Goal: Task Accomplishment & Management: Complete application form

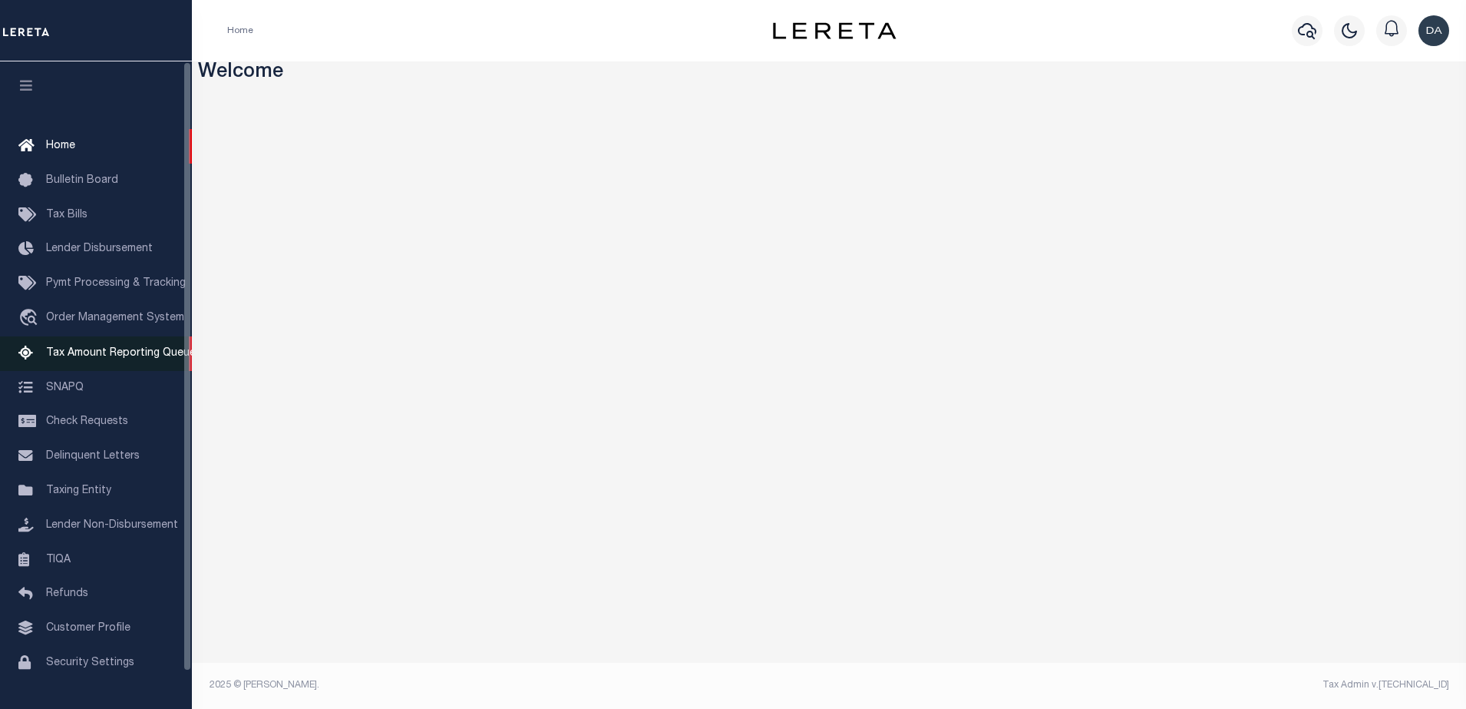
click at [95, 350] on span "Tax Amount Reporting Queue" at bounding box center [121, 353] width 150 height 11
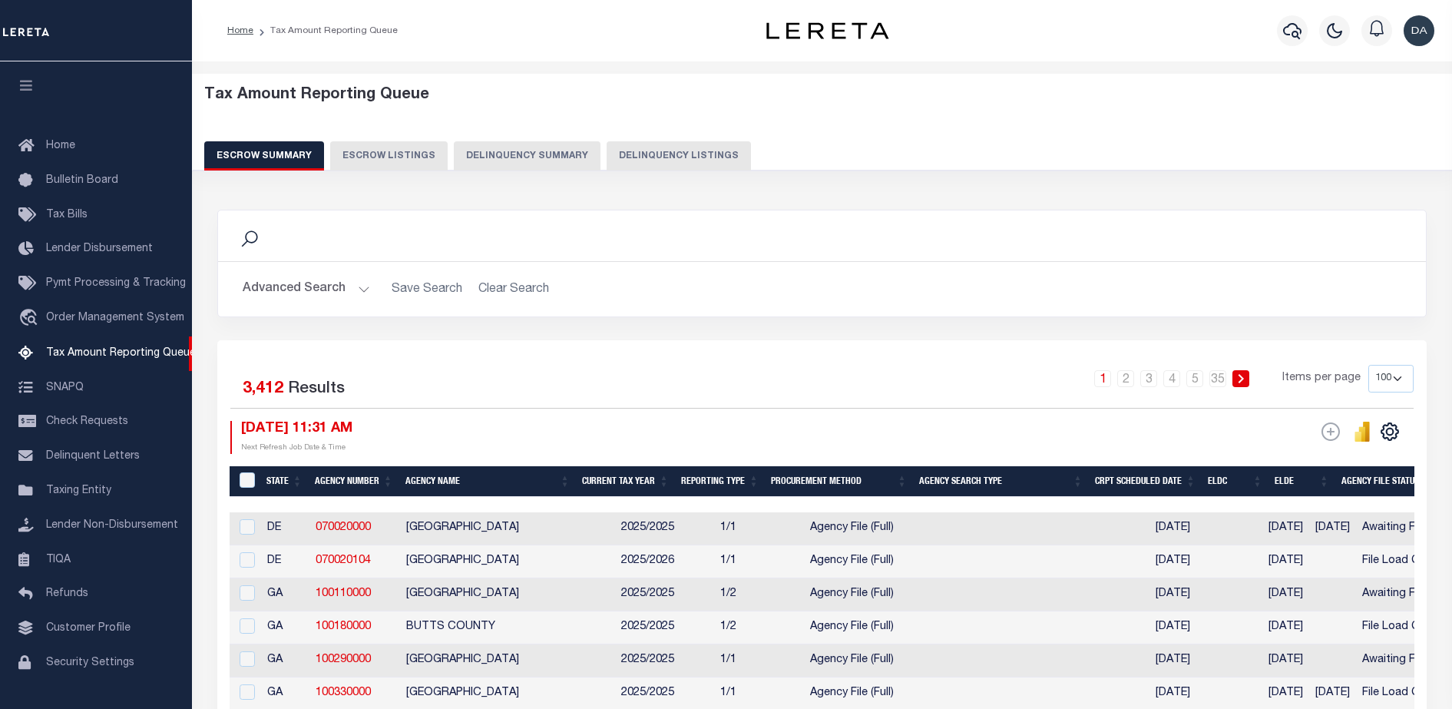
select select "100"
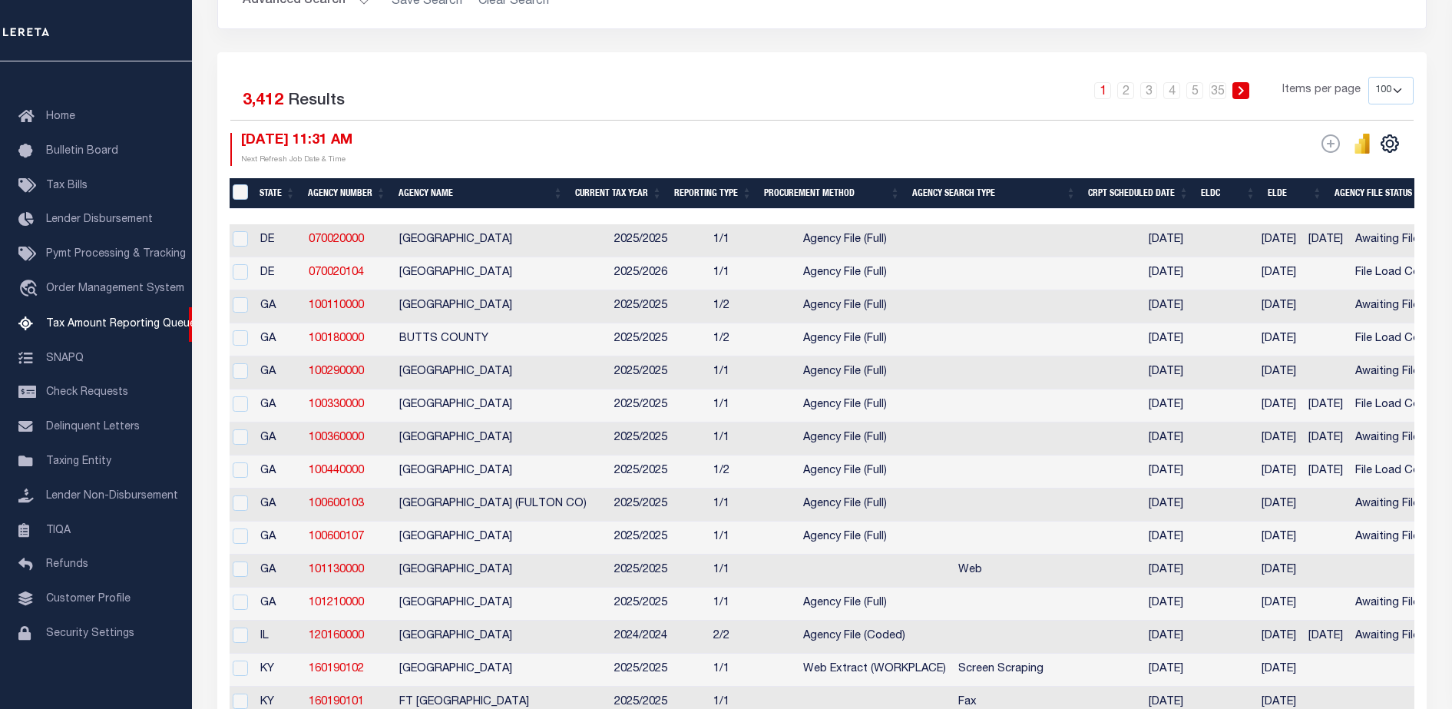
scroll to position [0, 241]
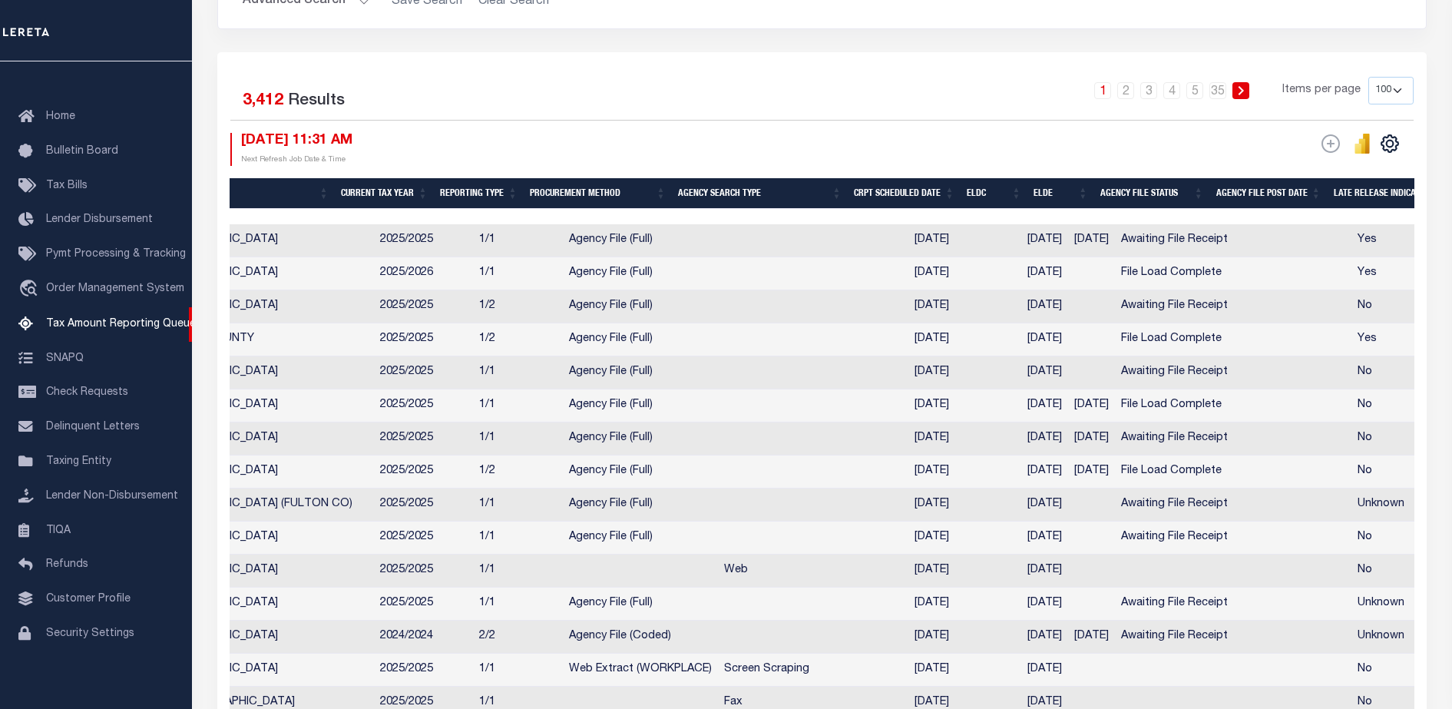
drag, startPoint x: 504, startPoint y: 500, endPoint x: 711, endPoint y: 515, distance: 207.0
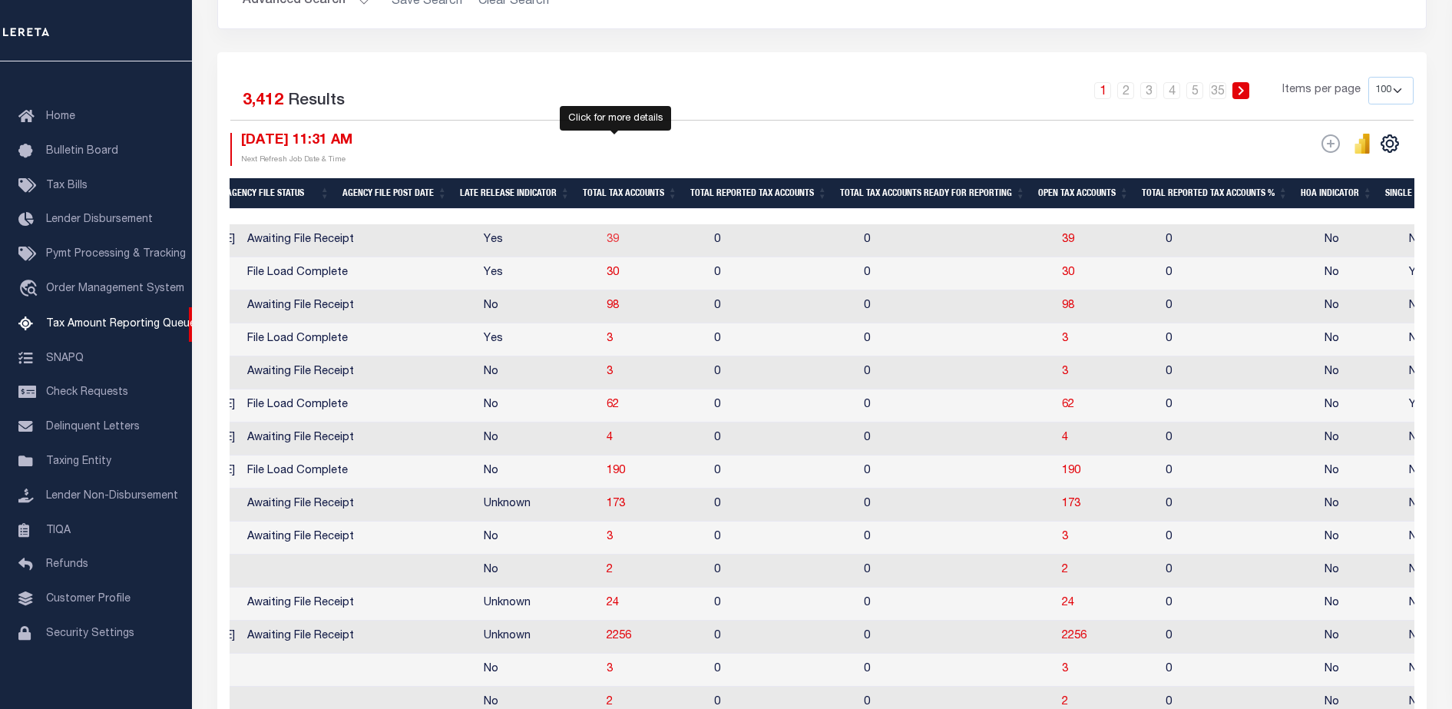
click at [613, 243] on span "39" at bounding box center [612, 239] width 12 height 11
select select "100"
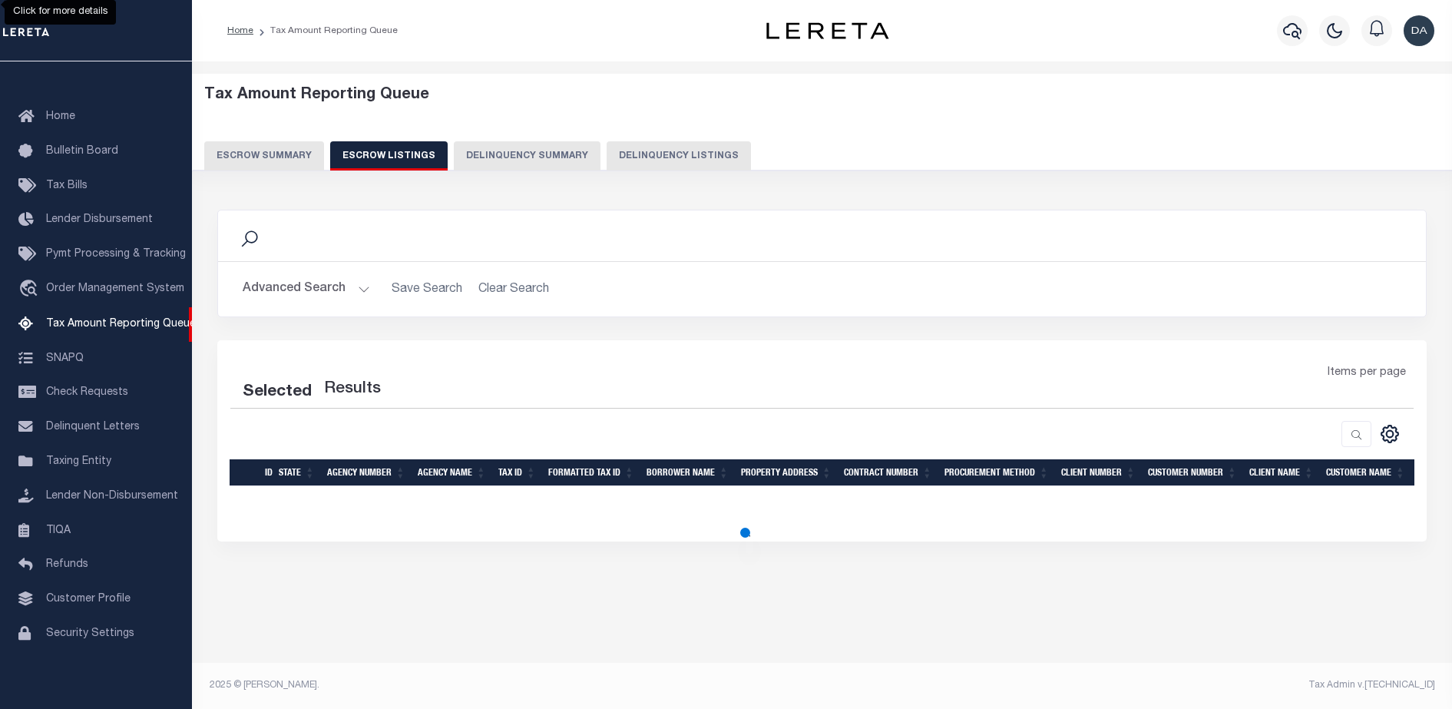
scroll to position [0, 0]
select select "100"
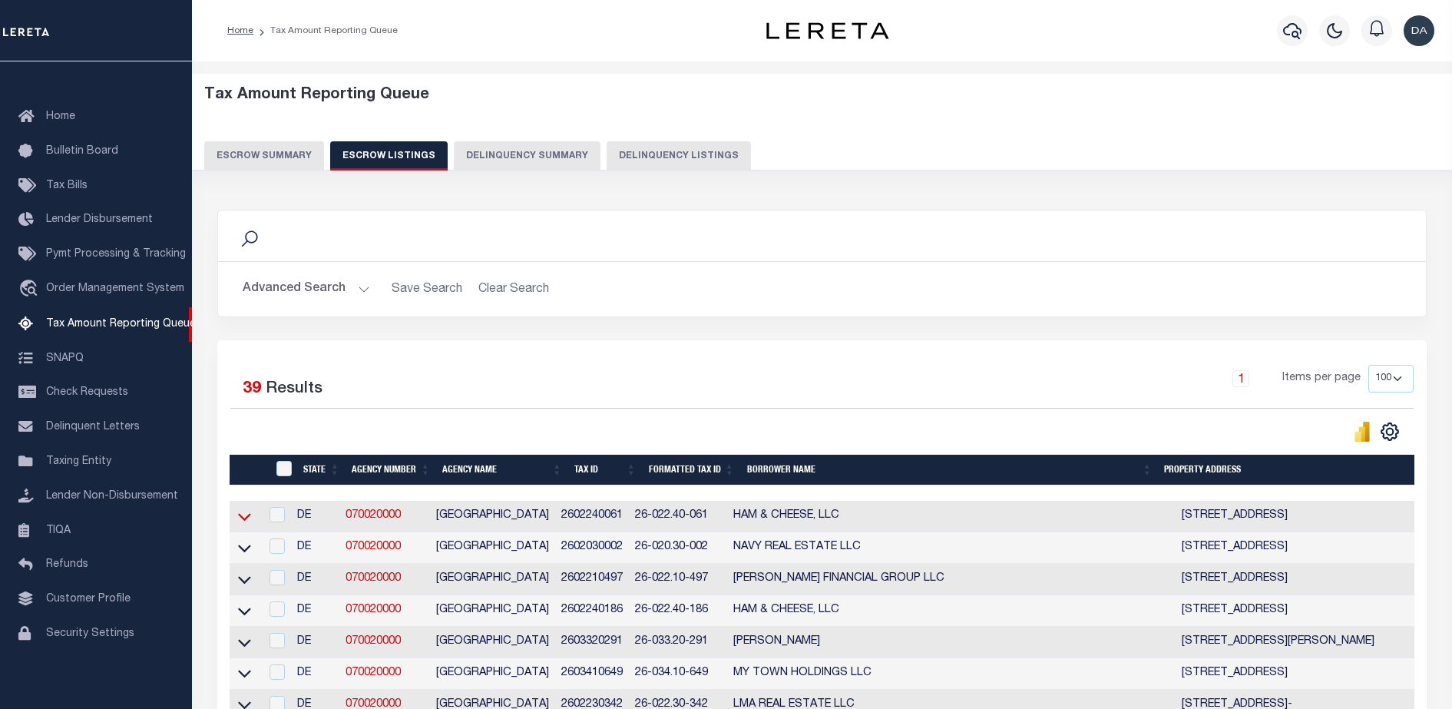
click at [243, 521] on icon at bounding box center [244, 518] width 13 height 8
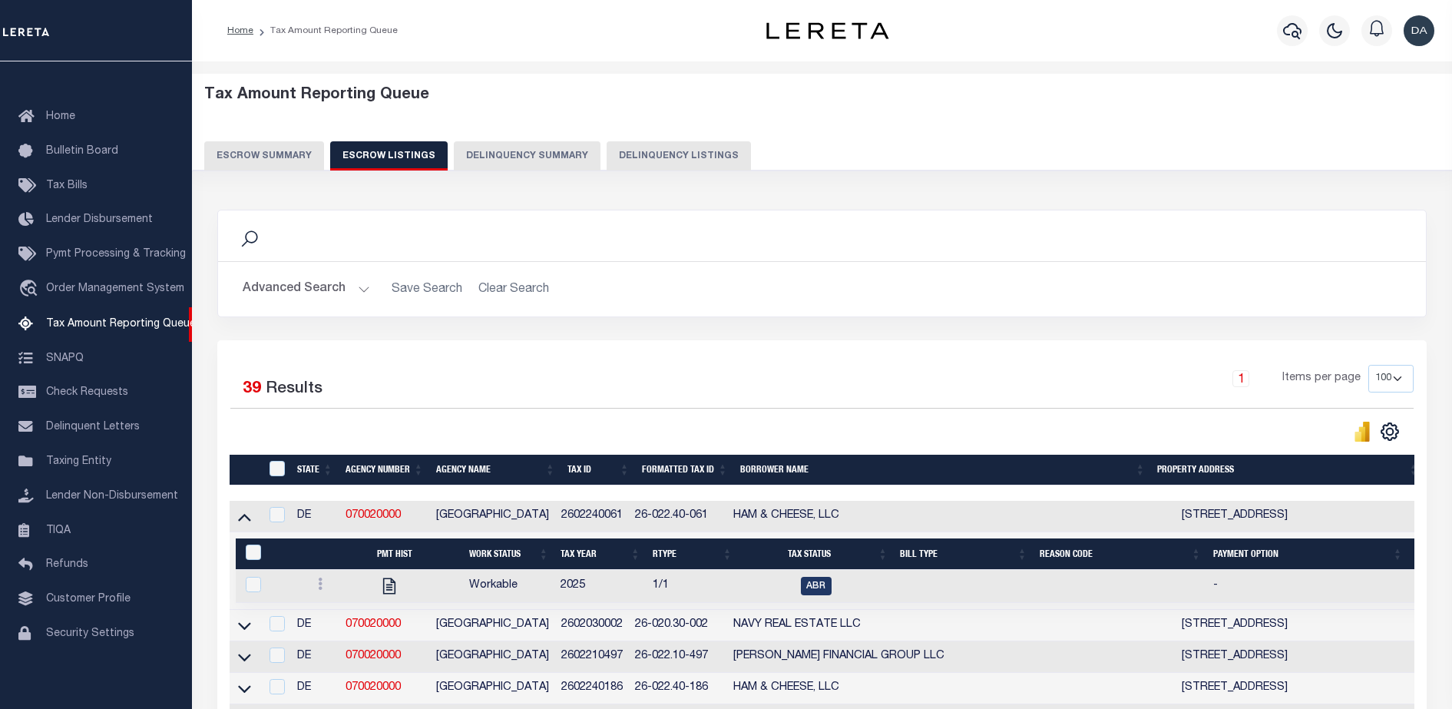
scroll to position [384, 0]
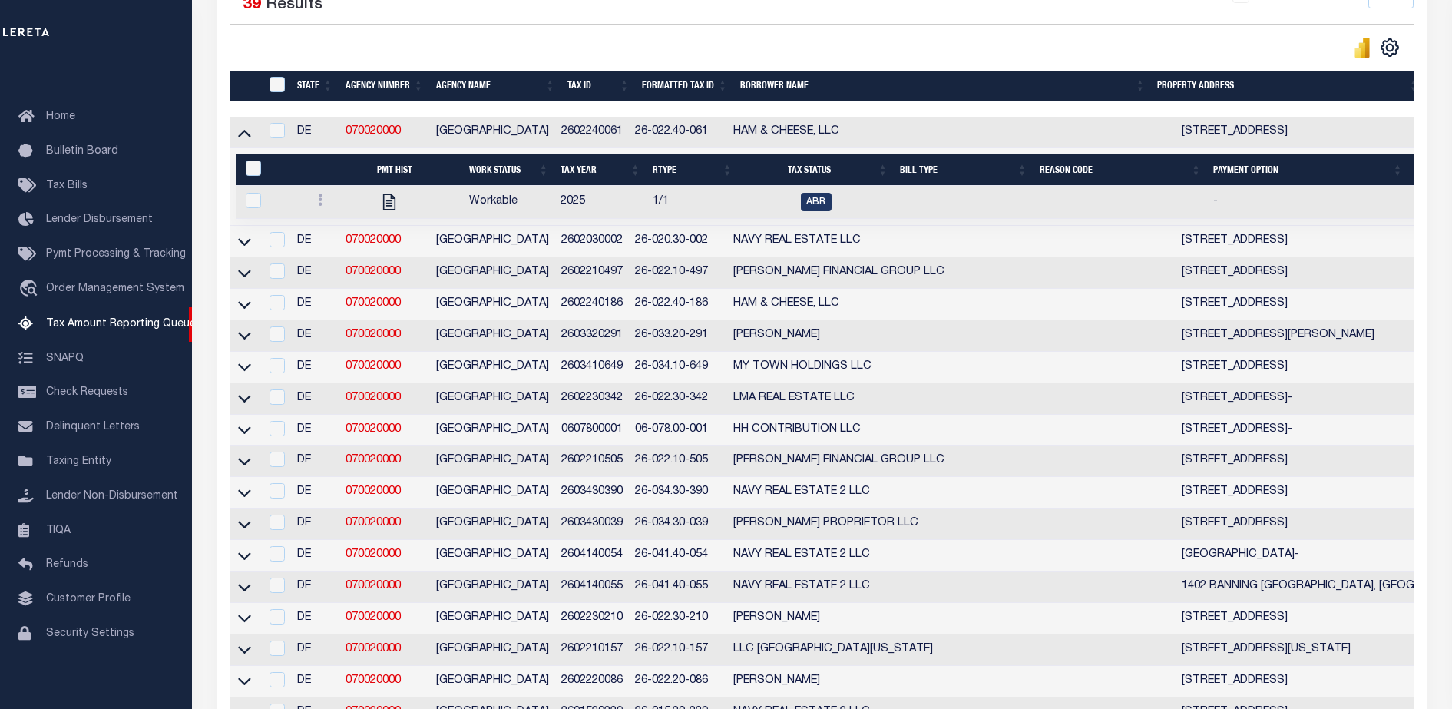
click at [315, 197] on div at bounding box center [338, 202] width 53 height 18
checkbox input "true"
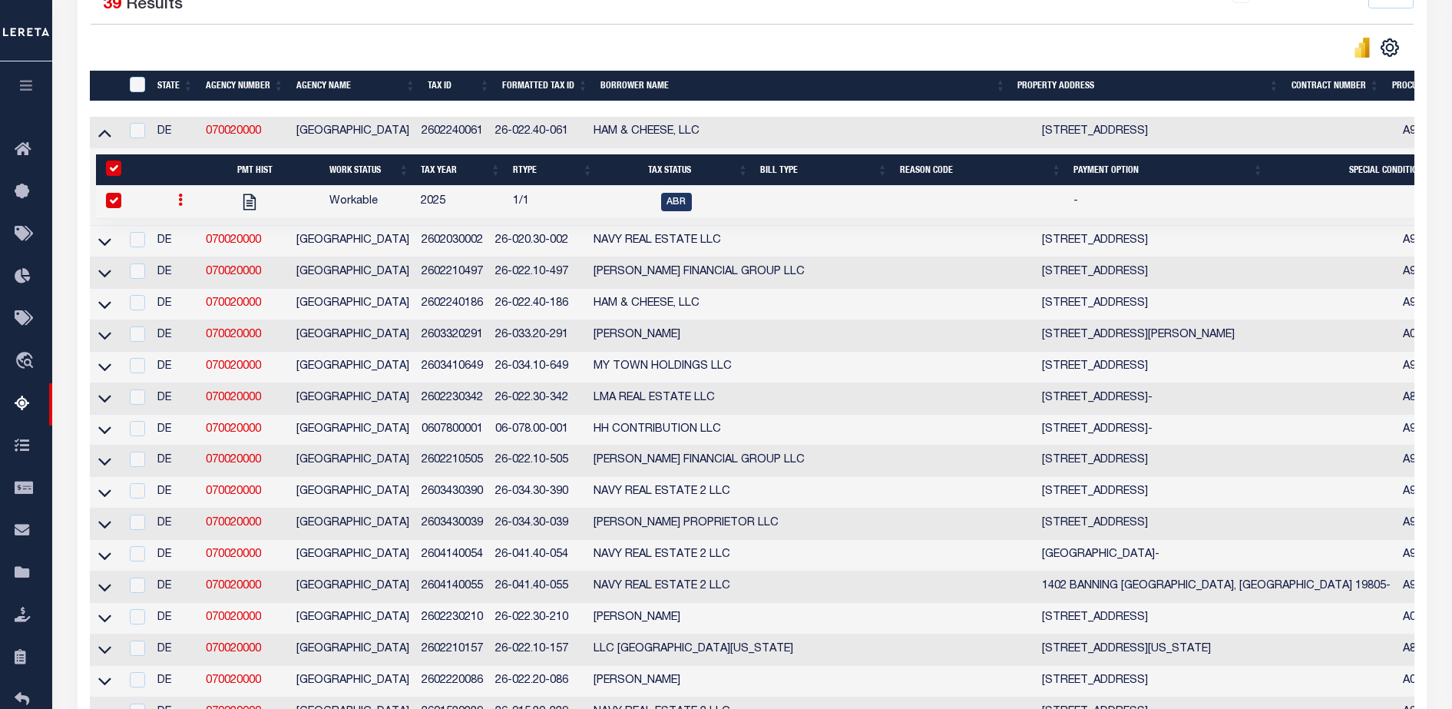
click at [173, 200] on link at bounding box center [180, 202] width 17 height 12
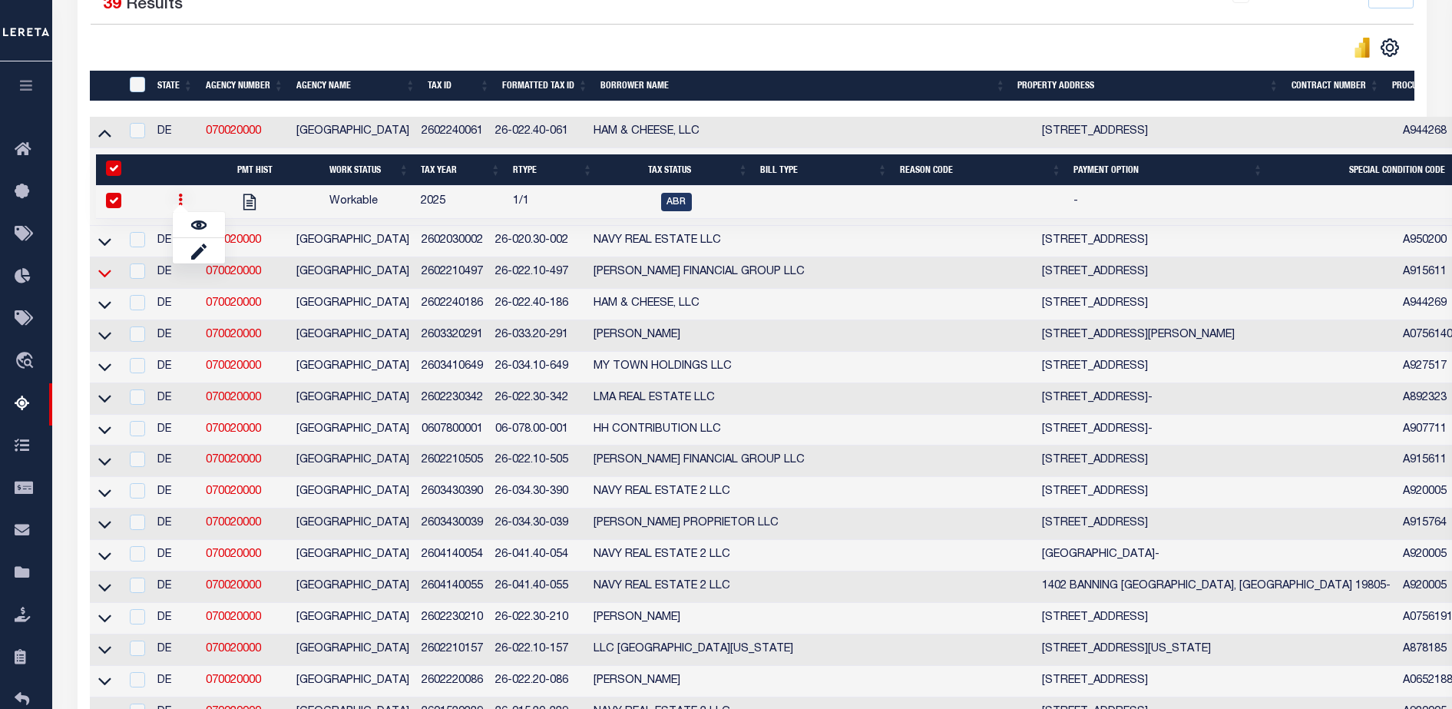
click at [109, 273] on icon at bounding box center [104, 273] width 13 height 16
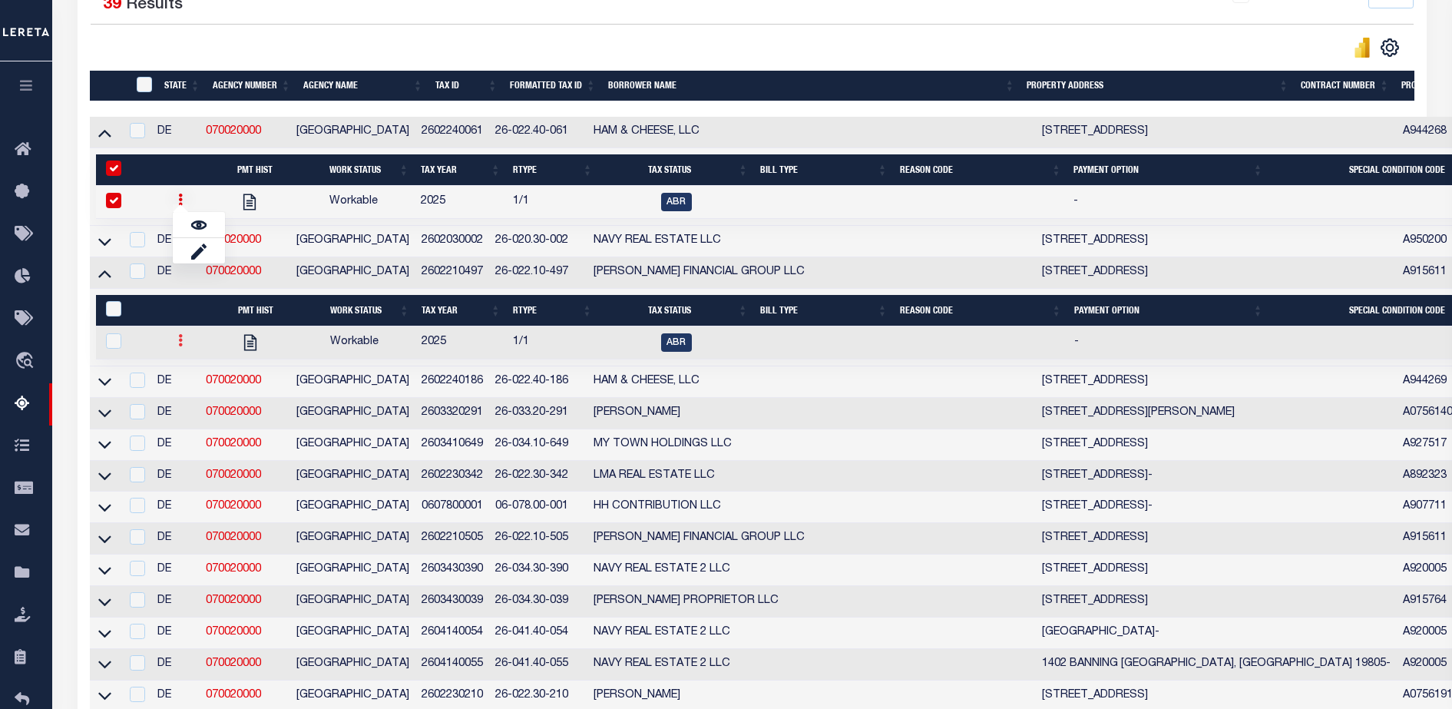
click at [184, 348] on link at bounding box center [180, 342] width 17 height 12
click at [197, 369] on img "" at bounding box center [198, 365] width 15 height 15
checkbox input "true"
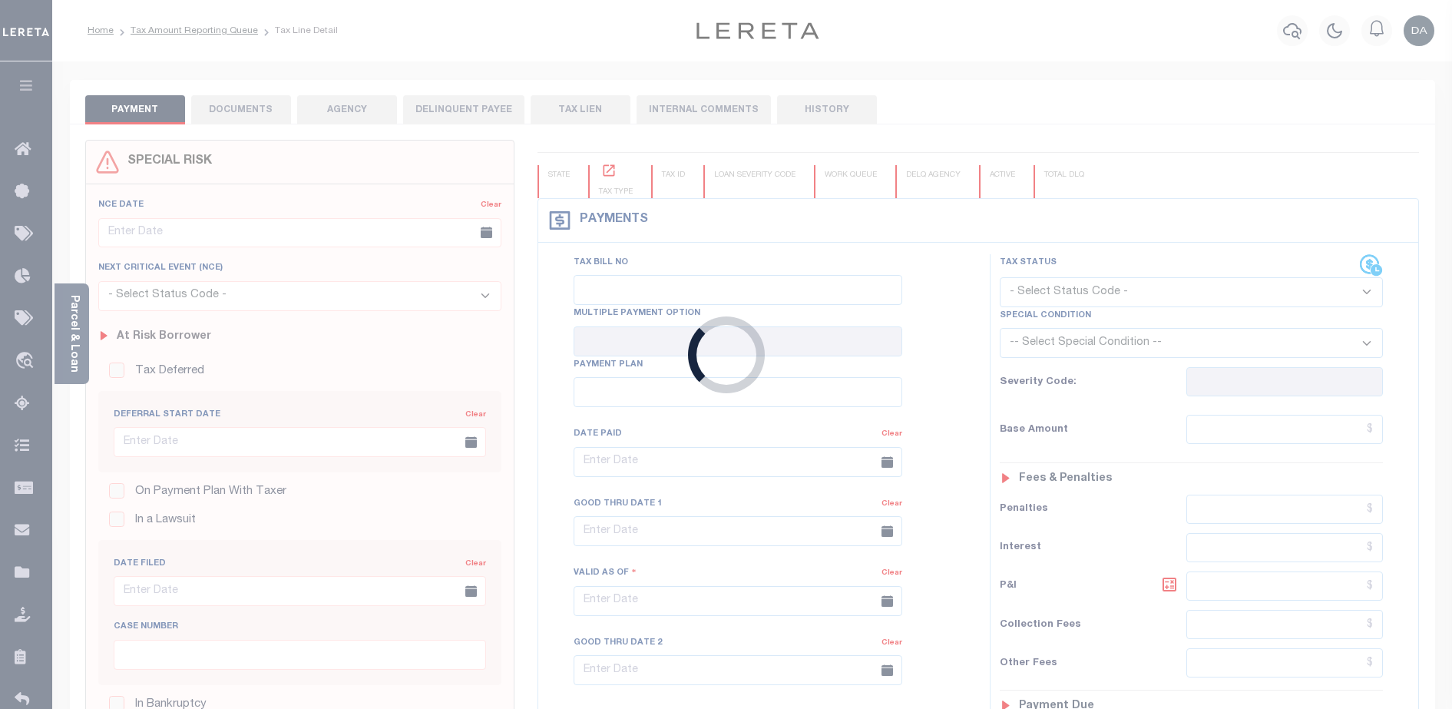
type input "[DATE]"
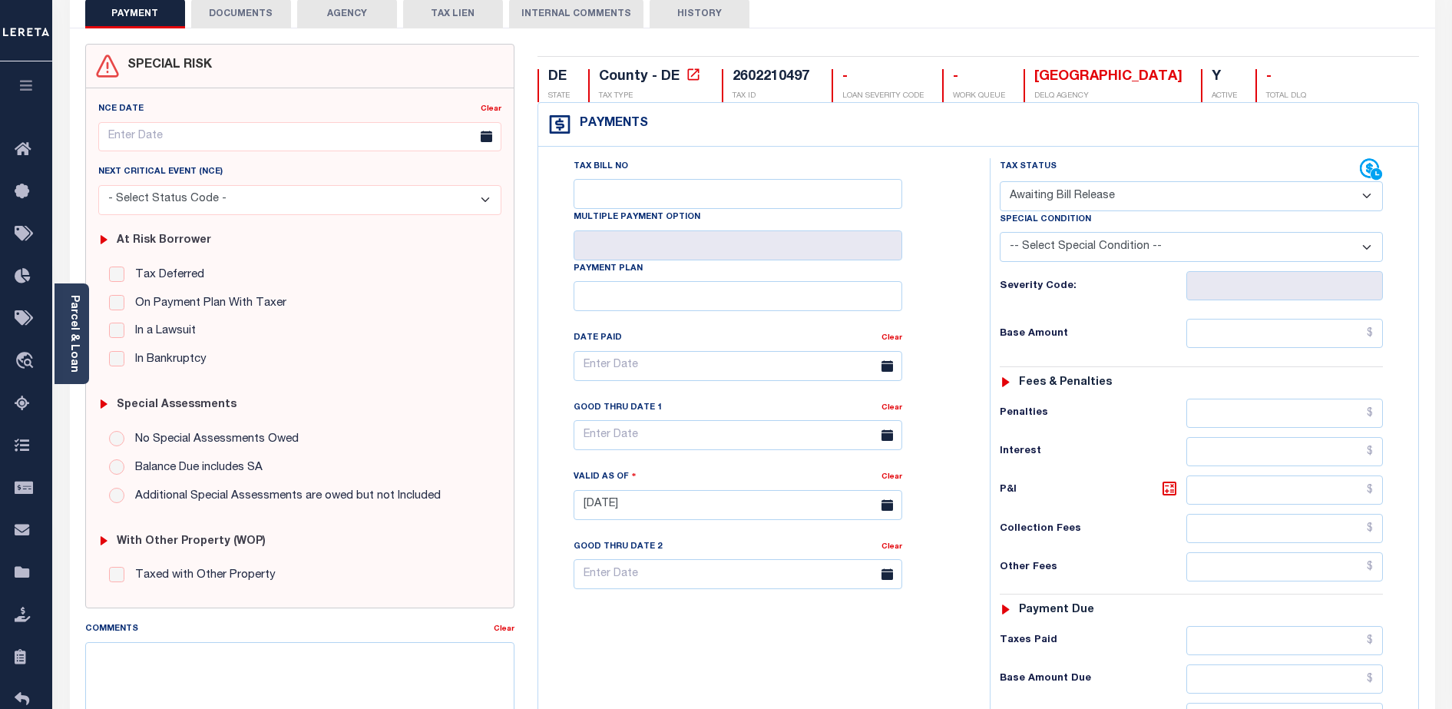
scroll to position [192, 0]
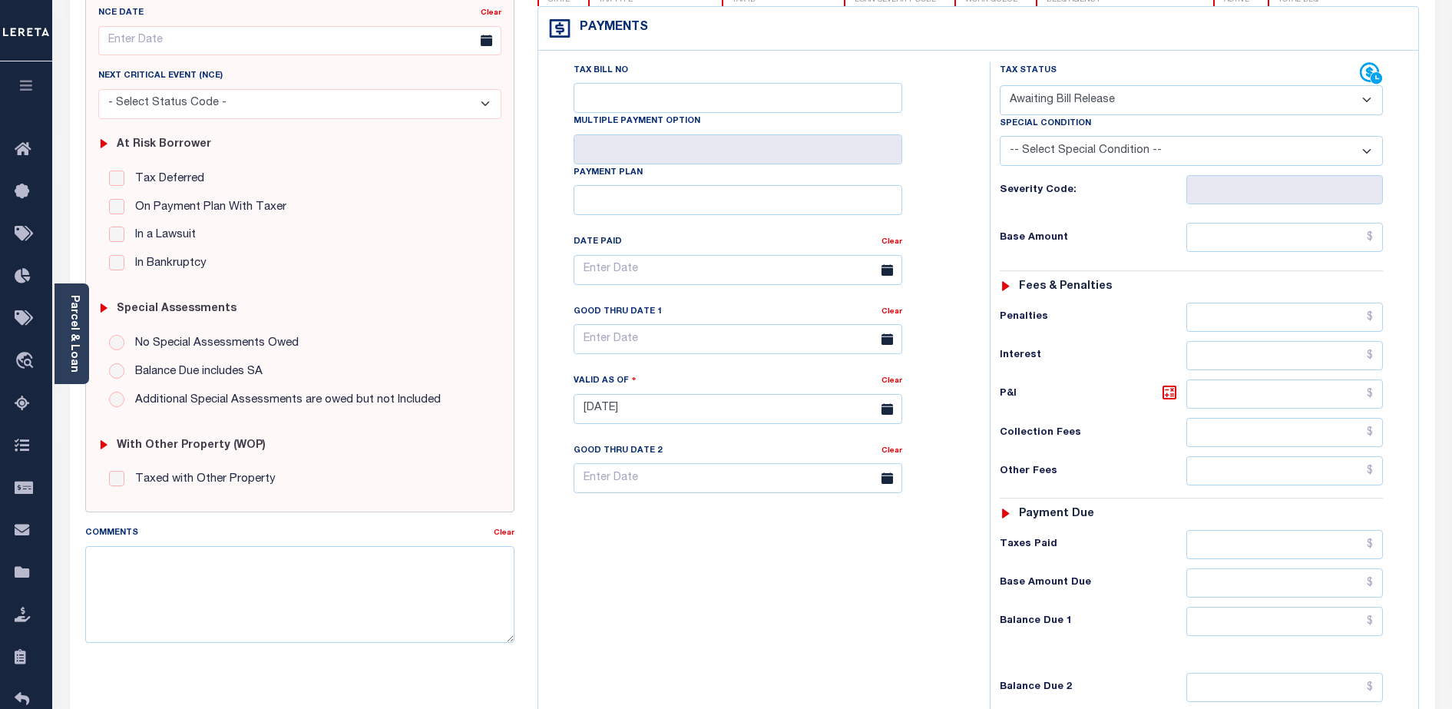
click at [1078, 148] on select "-- Select Special Condition -- 3RD PARTY TAX LIEN AGENCY TAX LIEN (A.K.A Inside…" at bounding box center [1190, 151] width 383 height 30
click at [1057, 111] on select "- Select Status Code - Open Due/Unpaid Paid Incomplete No Tax Due Internal Refu…" at bounding box center [1190, 100] width 383 height 30
click at [1055, 111] on select "- Select Status Code - Open Due/Unpaid Paid Incomplete No Tax Due Internal Refu…" at bounding box center [1190, 100] width 383 height 30
select select "DUE"
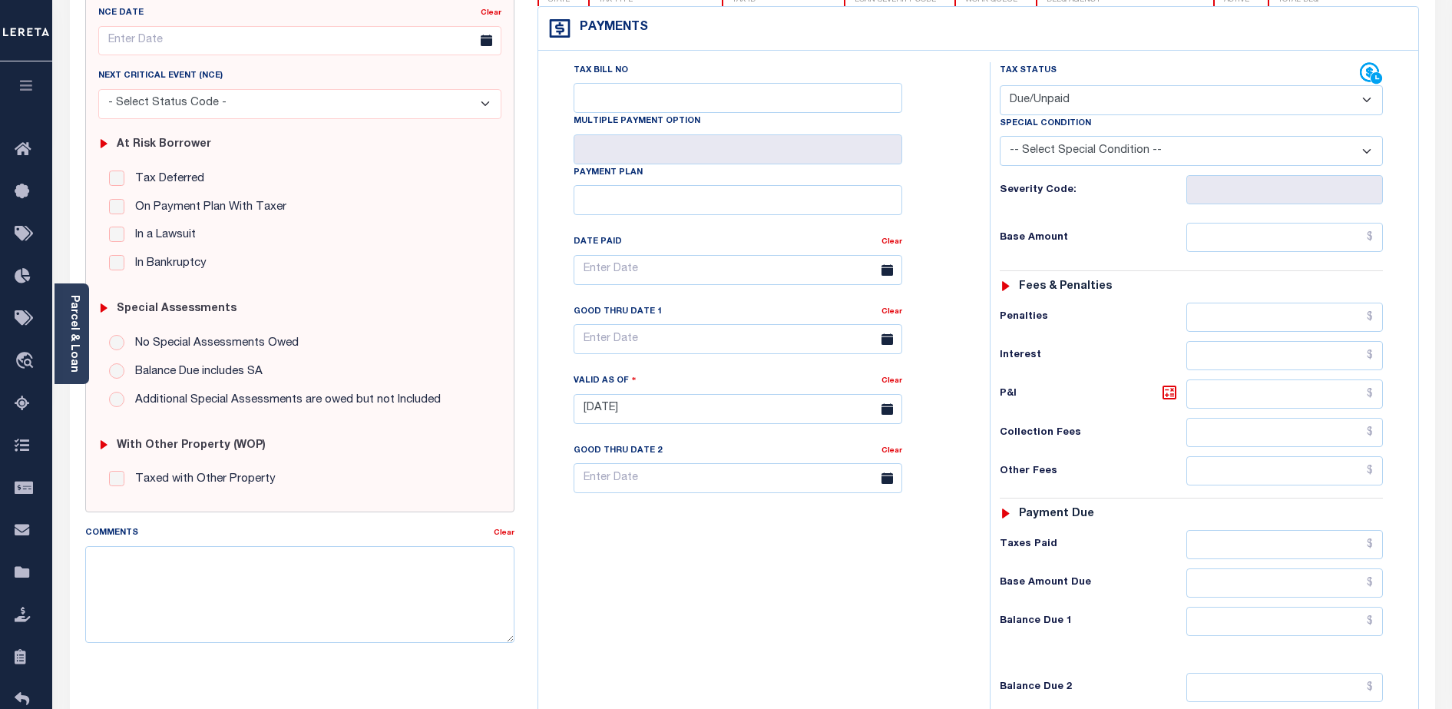
click at [999, 86] on select "- Select Status Code - Open Due/Unpaid Paid Incomplete No Tax Due Internal Refu…" at bounding box center [1190, 100] width 383 height 30
type input "[DATE]"
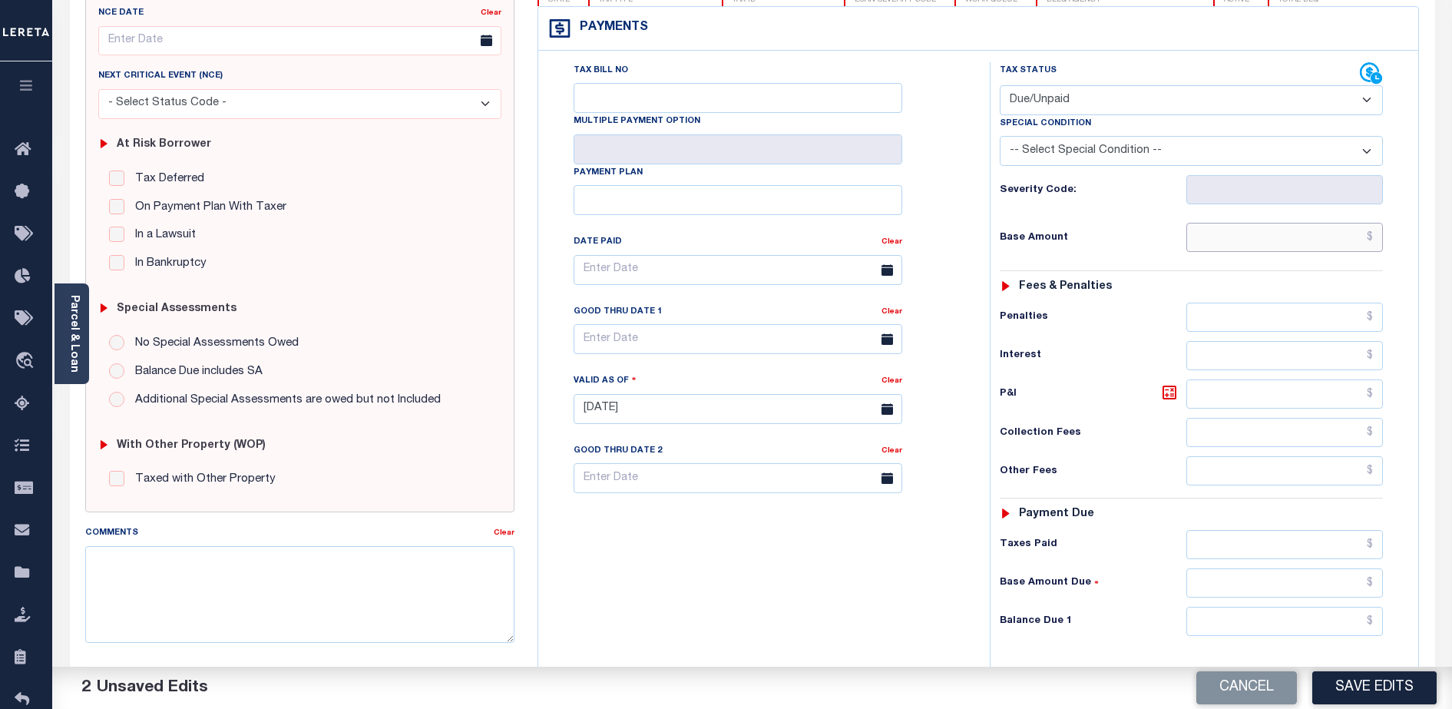
click at [1290, 242] on input "text" at bounding box center [1284, 237] width 197 height 29
type input "$111.00"
click at [1412, 364] on div "Tax Status Status" at bounding box center [1196, 401] width 436 height 678
click at [1386, 679] on button "Save Edits" at bounding box center [1374, 687] width 124 height 33
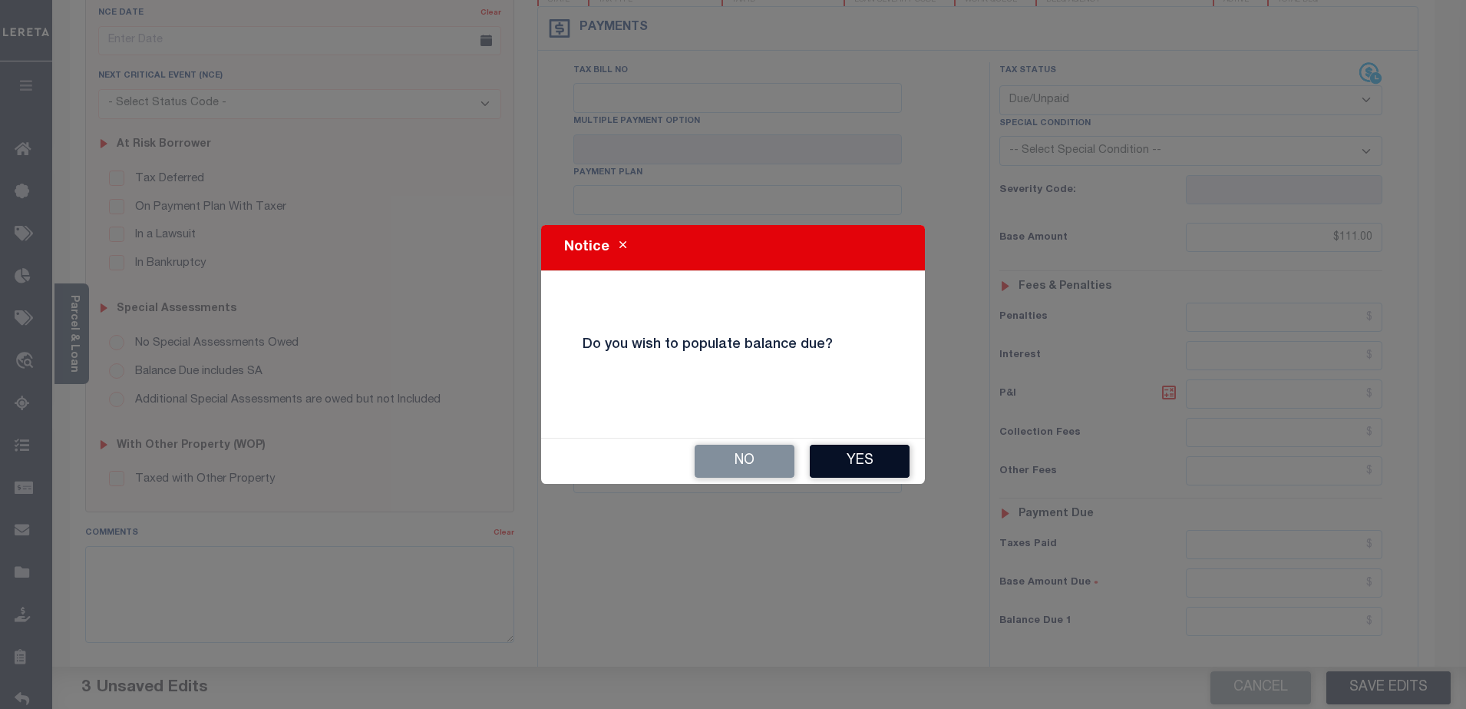
click at [864, 457] on button "Yes" at bounding box center [860, 460] width 100 height 33
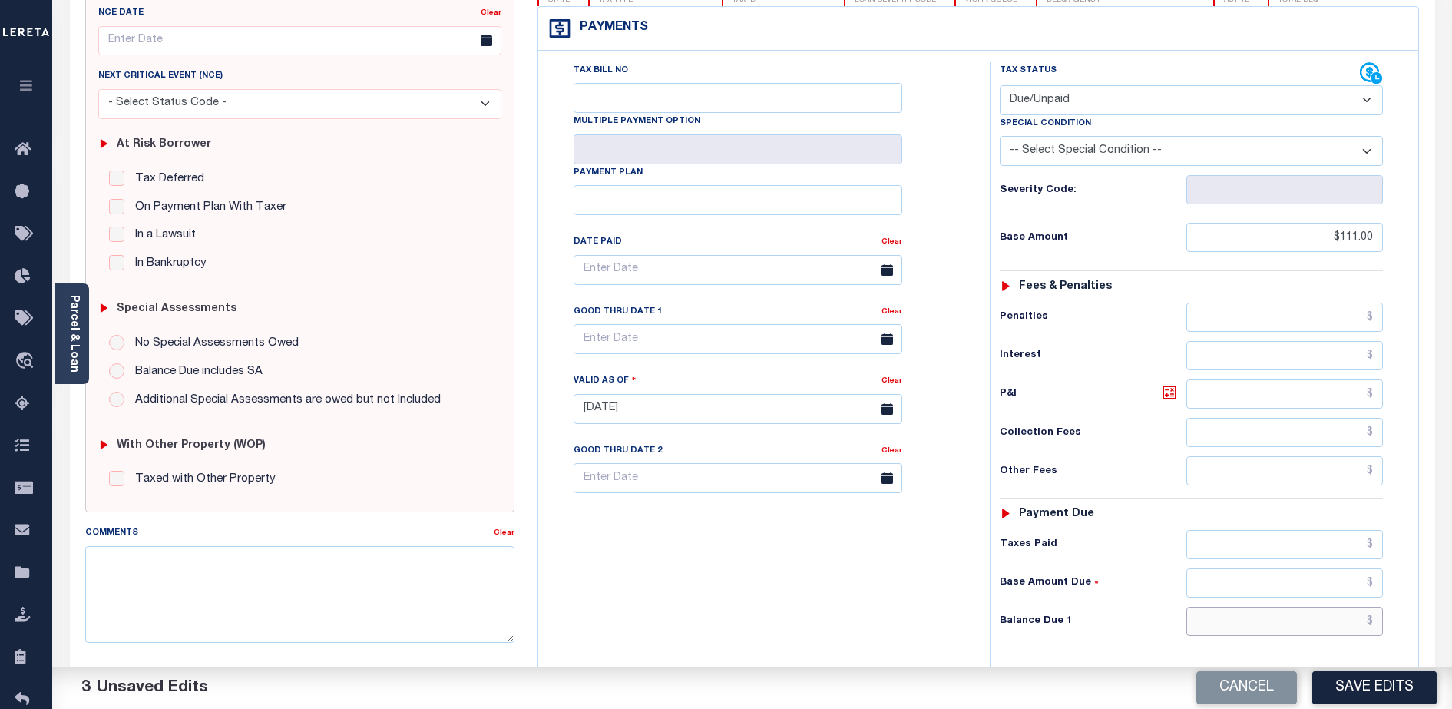
click at [1270, 635] on input "text" at bounding box center [1284, 620] width 197 height 29
type input "$1.00"
click at [1396, 689] on button "Save Edits" at bounding box center [1374, 687] width 124 height 33
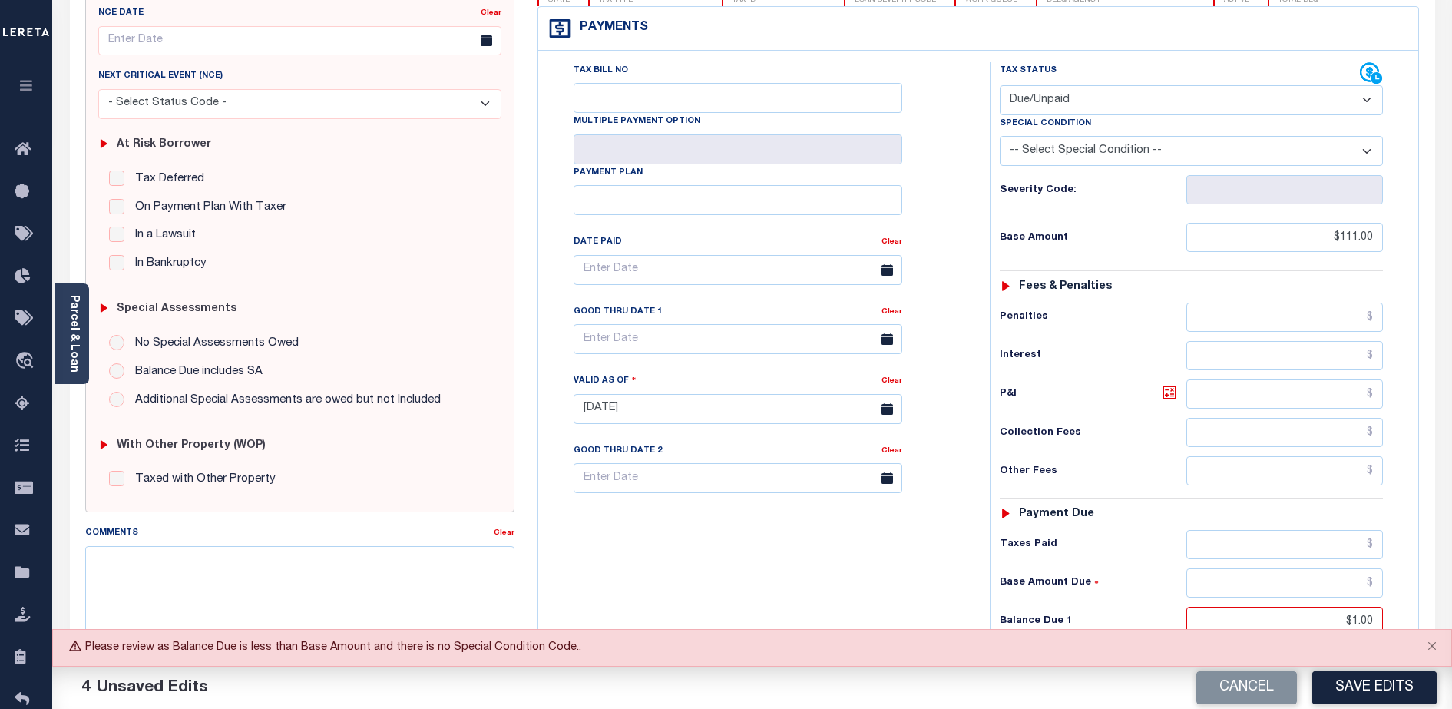
click at [1172, 158] on select "-- Select Special Condition -- 3RD PARTY TAX LIEN AGENCY TAX LIEN (A.K.A Inside…" at bounding box center [1190, 151] width 383 height 30
select select "20"
click at [999, 137] on select "-- Select Special Condition -- 3RD PARTY TAX LIEN AGENCY TAX LIEN (A.K.A Inside…" at bounding box center [1190, 151] width 383 height 30
click at [1379, 697] on button "Save Edits" at bounding box center [1374, 687] width 124 height 33
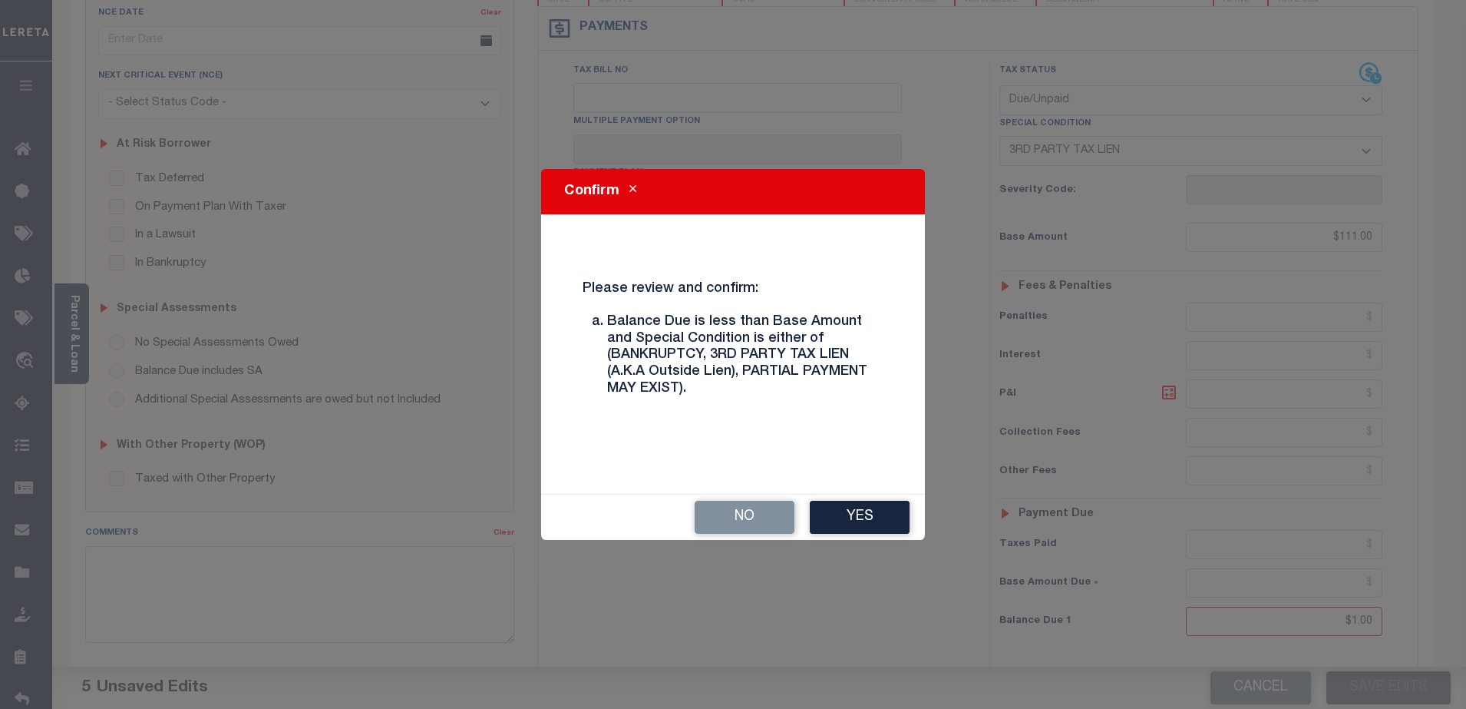
click at [890, 516] on button "Yes" at bounding box center [860, 516] width 100 height 33
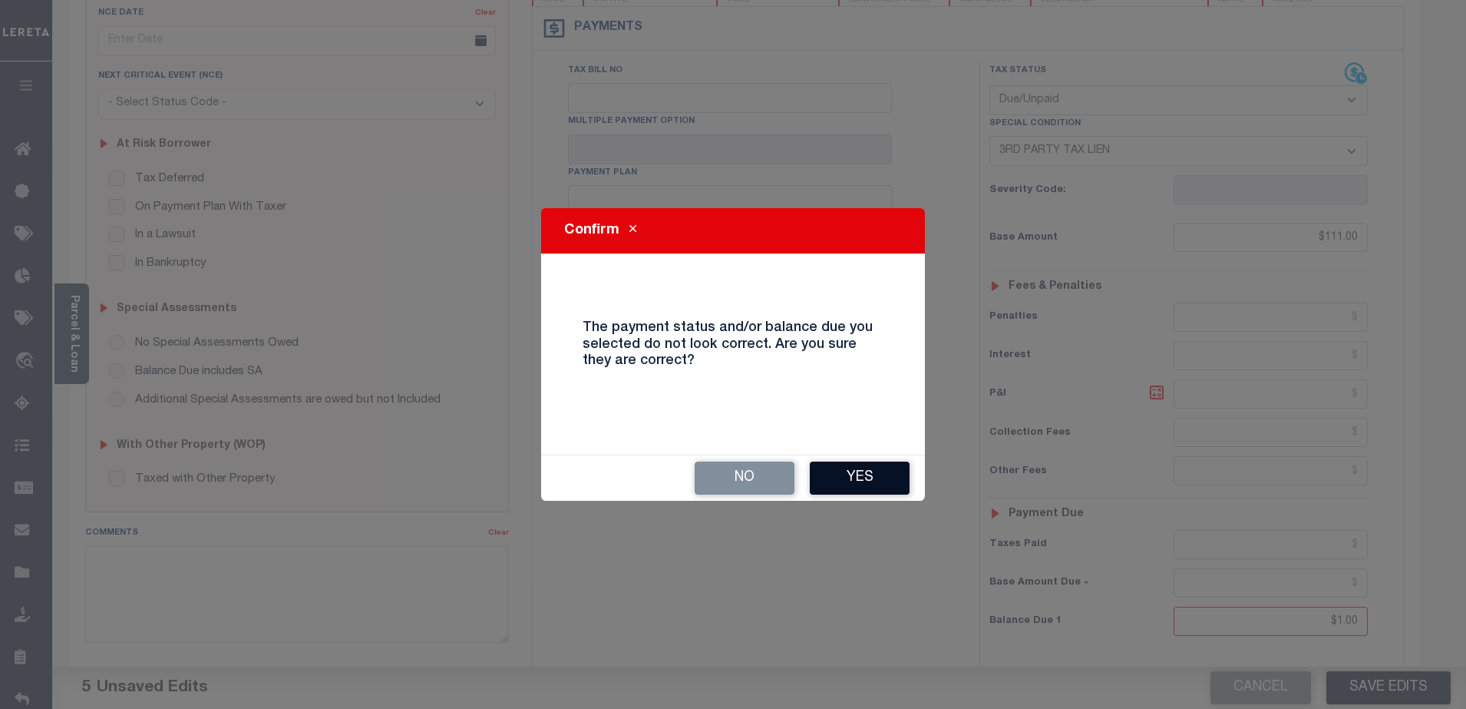
click at [887, 478] on button "Yes" at bounding box center [860, 477] width 100 height 33
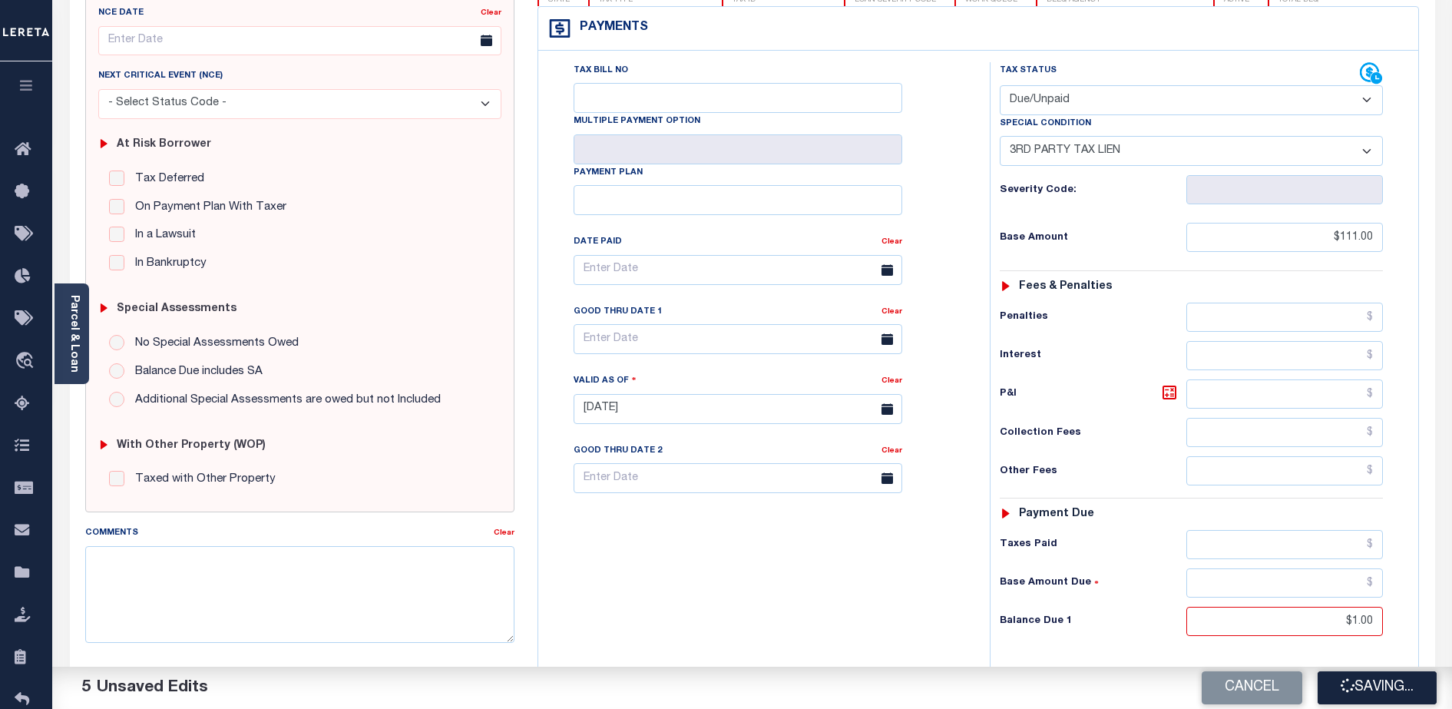
checkbox input "false"
type input "0"
type input "$111"
type input "$1"
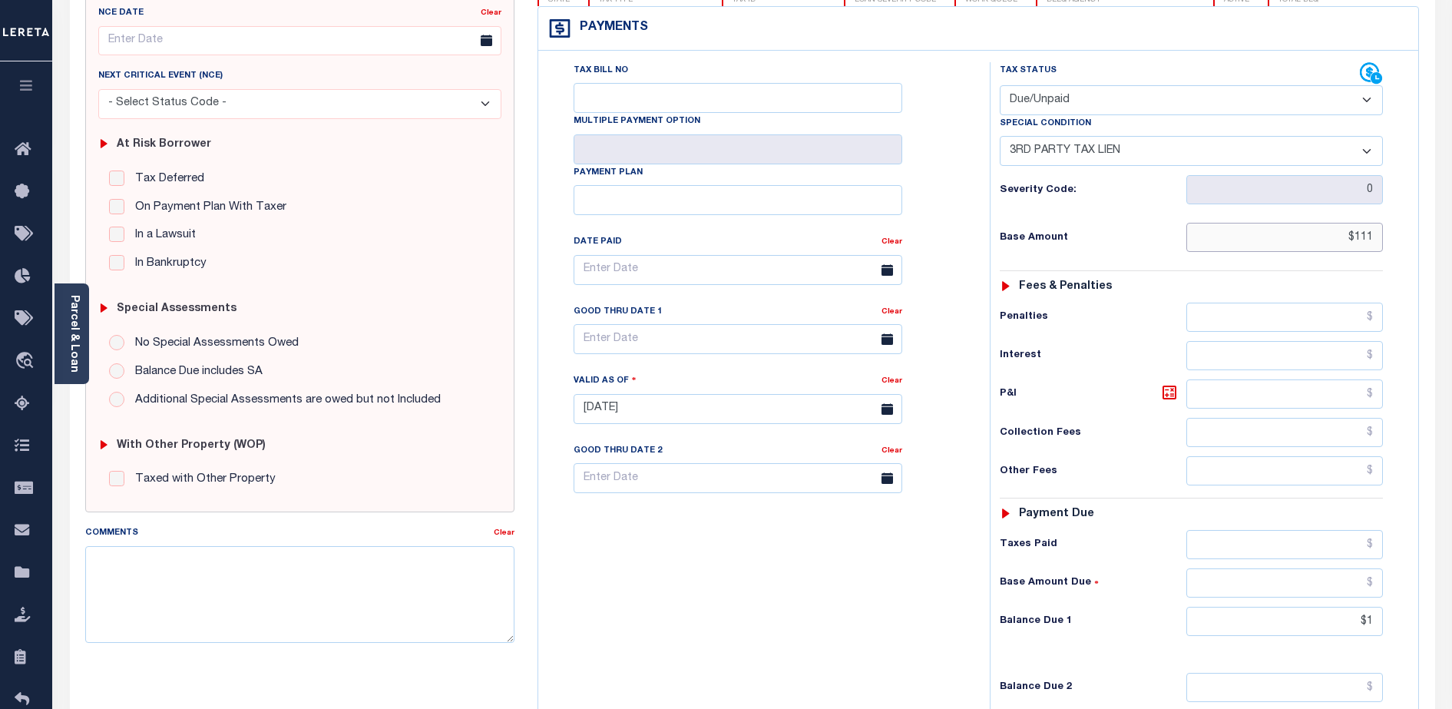
click at [1320, 247] on input "$111" at bounding box center [1284, 237] width 197 height 29
click at [1319, 247] on input "$111" at bounding box center [1284, 237] width 197 height 29
type input "$1,000.00"
